Goal: Information Seeking & Learning: Learn about a topic

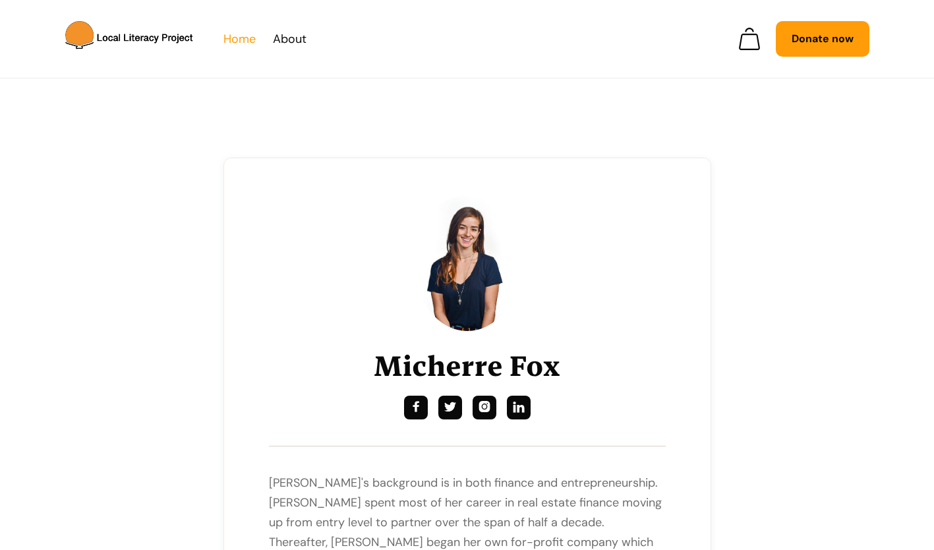
click at [233, 42] on link "Home" at bounding box center [240, 39] width 32 height 20
click at [282, 35] on link "About" at bounding box center [290, 39] width 34 height 20
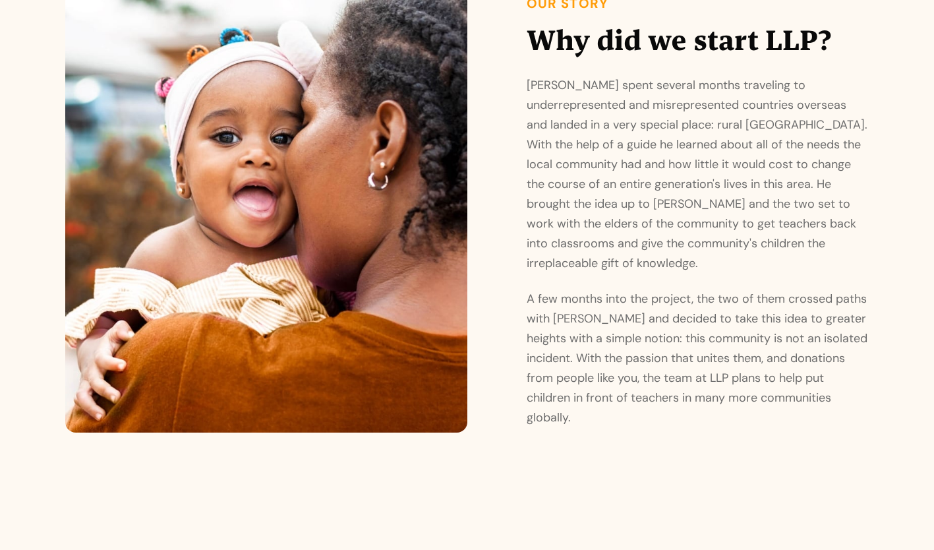
scroll to position [1029, 0]
click at [712, 338] on p "A few months into the project, the two of them crossed paths with [PERSON_NAME]…" at bounding box center [698, 357] width 343 height 138
click at [661, 391] on p "A few months into the project, the two of them crossed paths with [PERSON_NAME]…" at bounding box center [698, 357] width 343 height 138
